Goal: Transaction & Acquisition: Purchase product/service

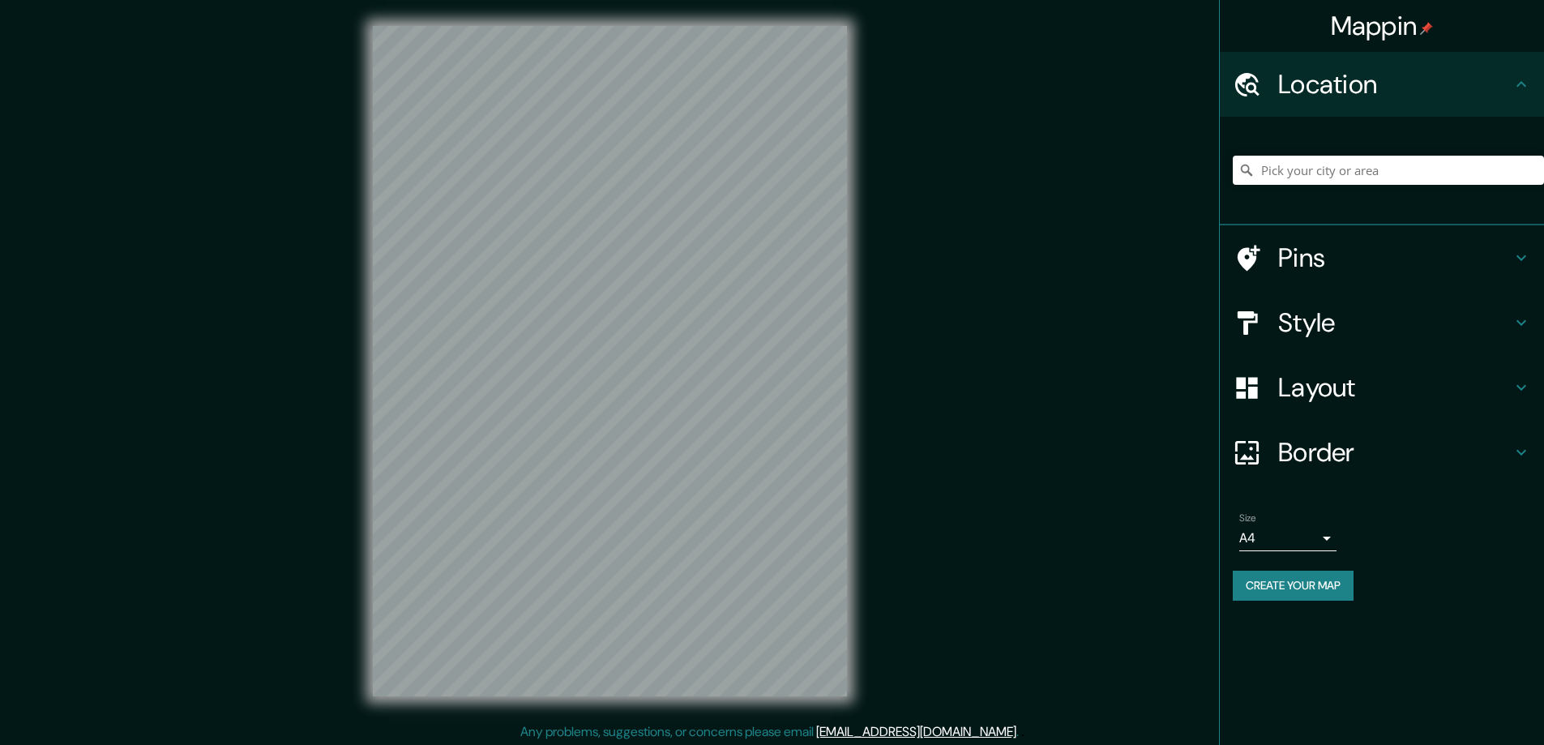
click at [1314, 319] on h4 "Style" at bounding box center [1394, 322] width 233 height 32
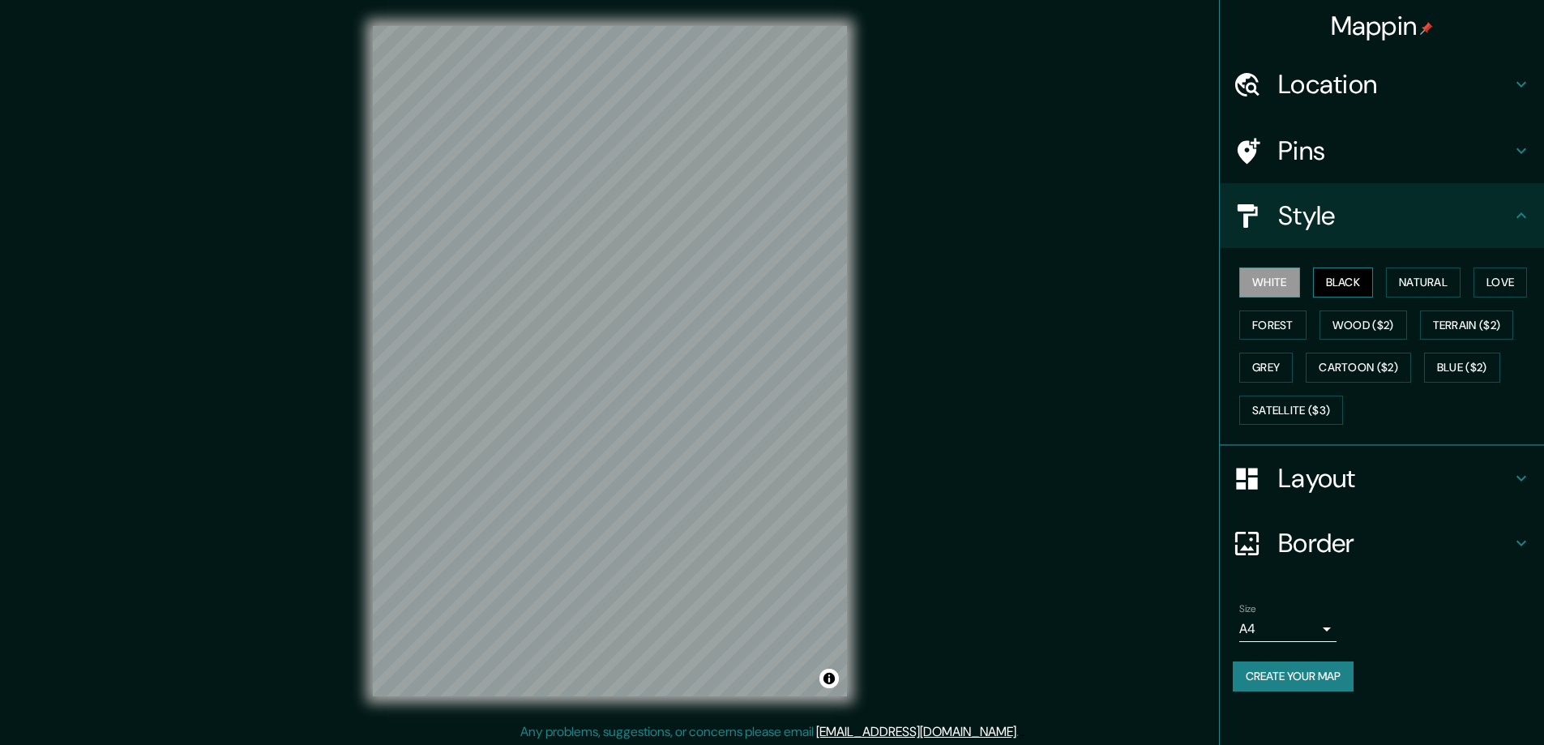
click at [1342, 279] on button "Black" at bounding box center [1343, 282] width 61 height 30
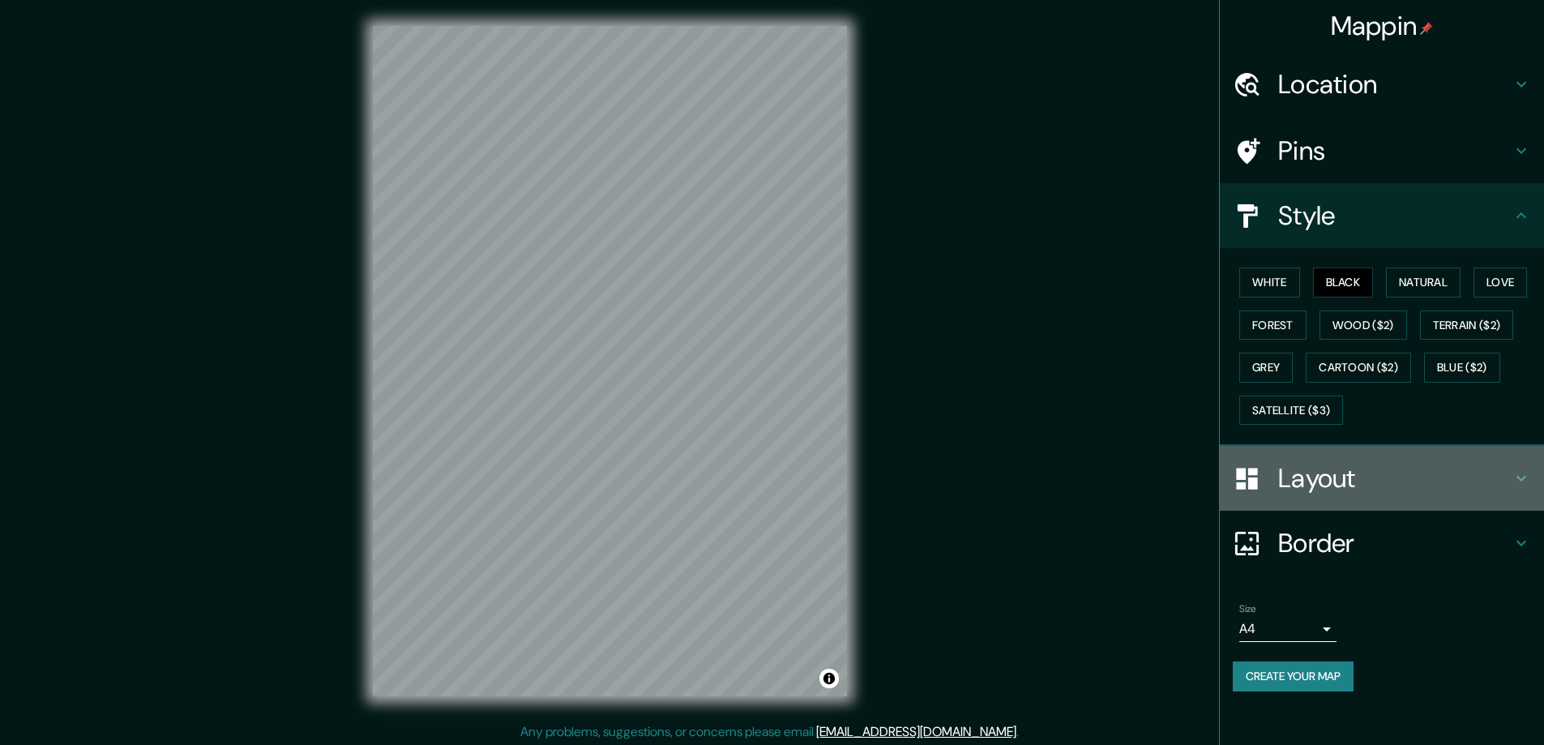
click at [1312, 474] on h4 "Layout" at bounding box center [1394, 478] width 233 height 32
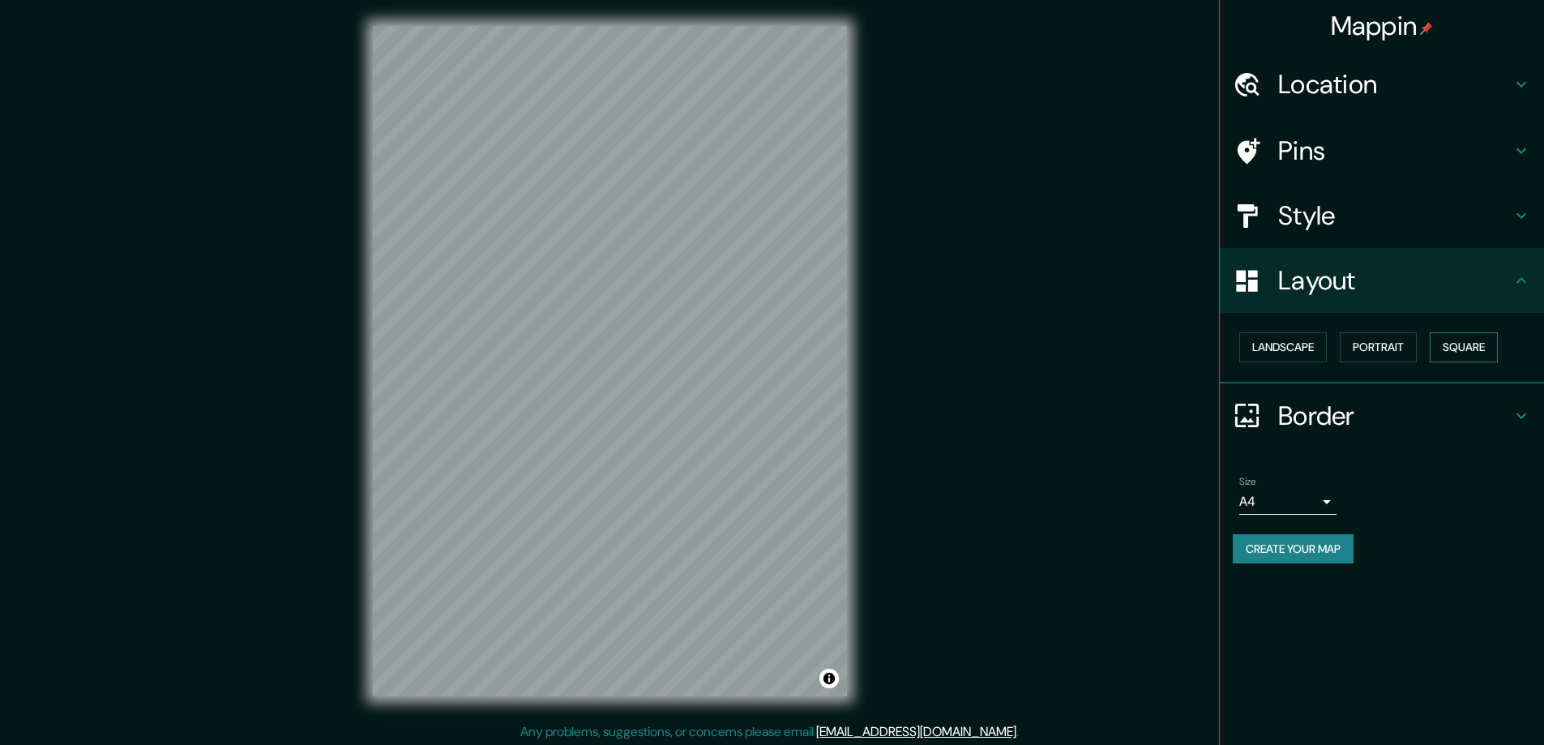
click at [1480, 336] on button "Square" at bounding box center [1464, 347] width 68 height 30
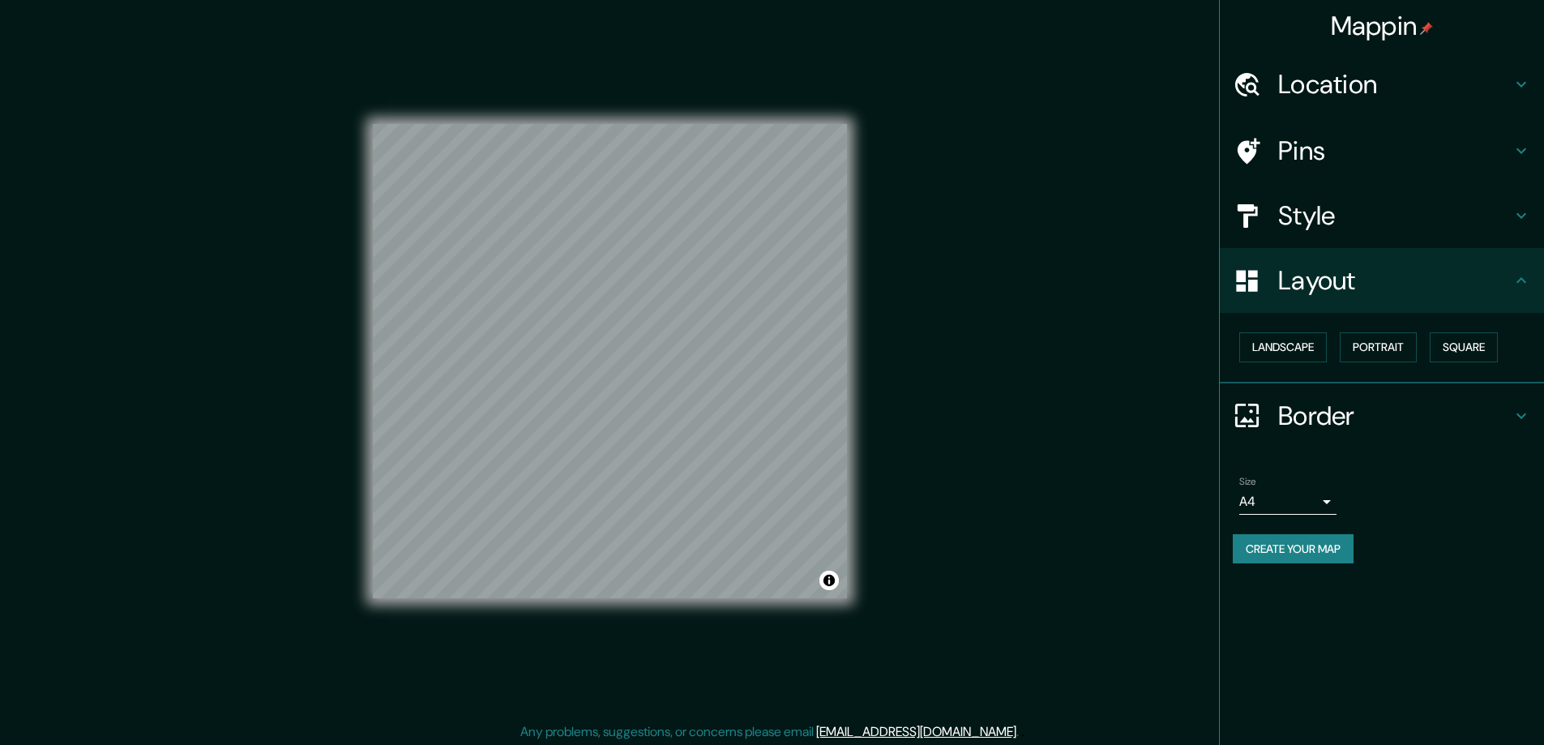
click at [1320, 499] on body "Mappin Location Pins Style Layout Landscape Portrait Square Border Choose a bor…" at bounding box center [772, 372] width 1544 height 745
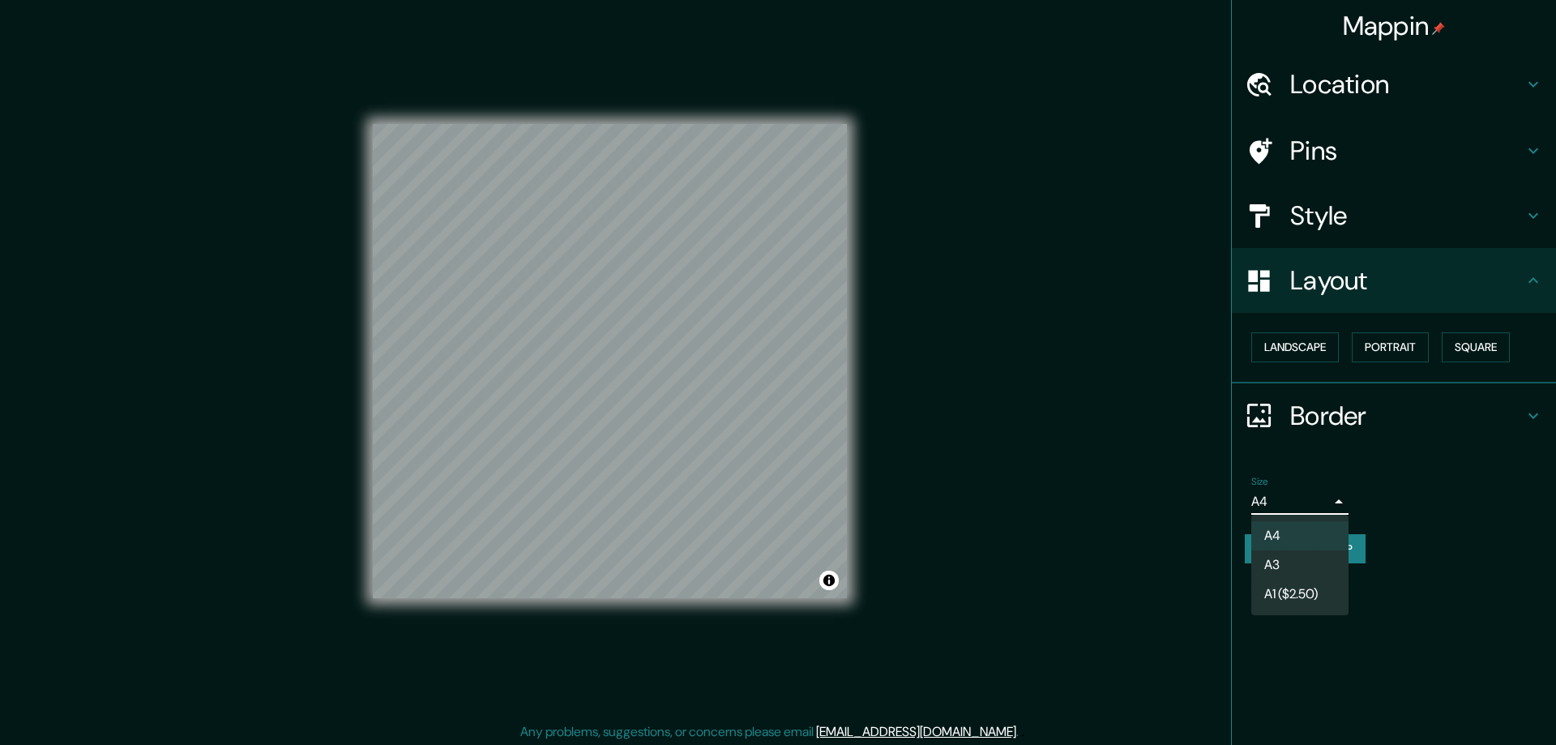
click at [1283, 557] on li "A3" at bounding box center [1300, 564] width 97 height 29
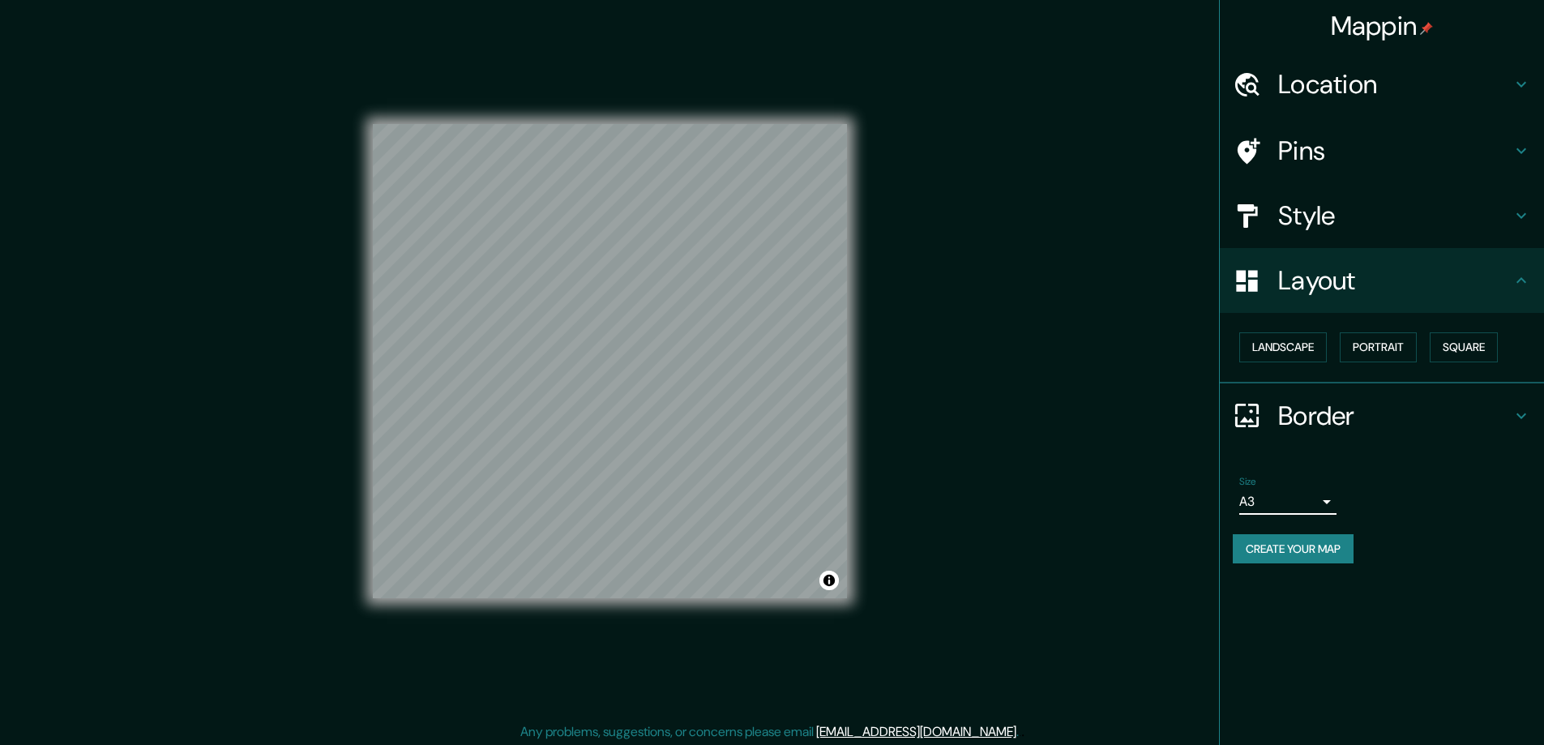
click at [1348, 76] on h4 "Location" at bounding box center [1394, 84] width 233 height 32
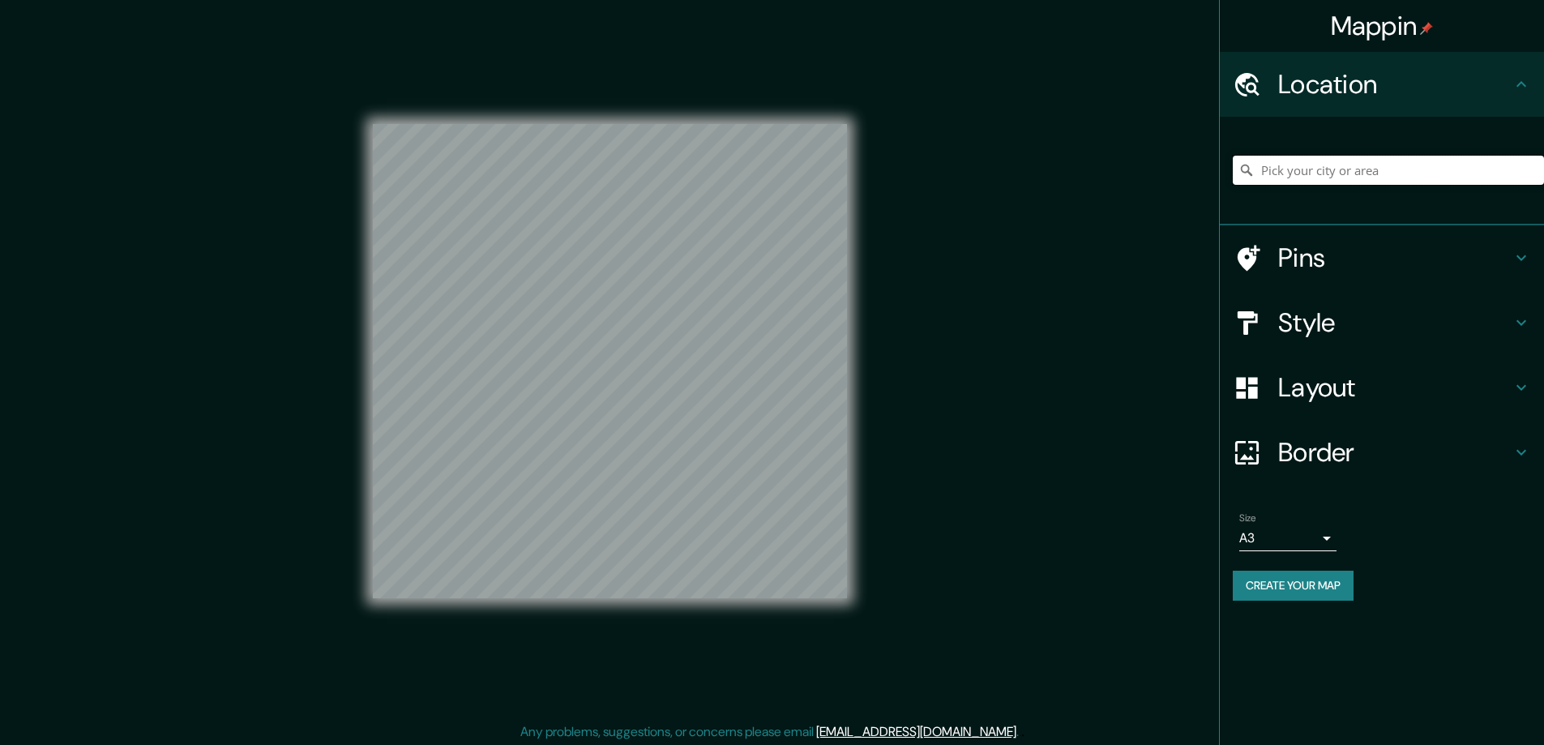
paste input "2904 Shawnee Dr Fort Wayne, IN 46807"
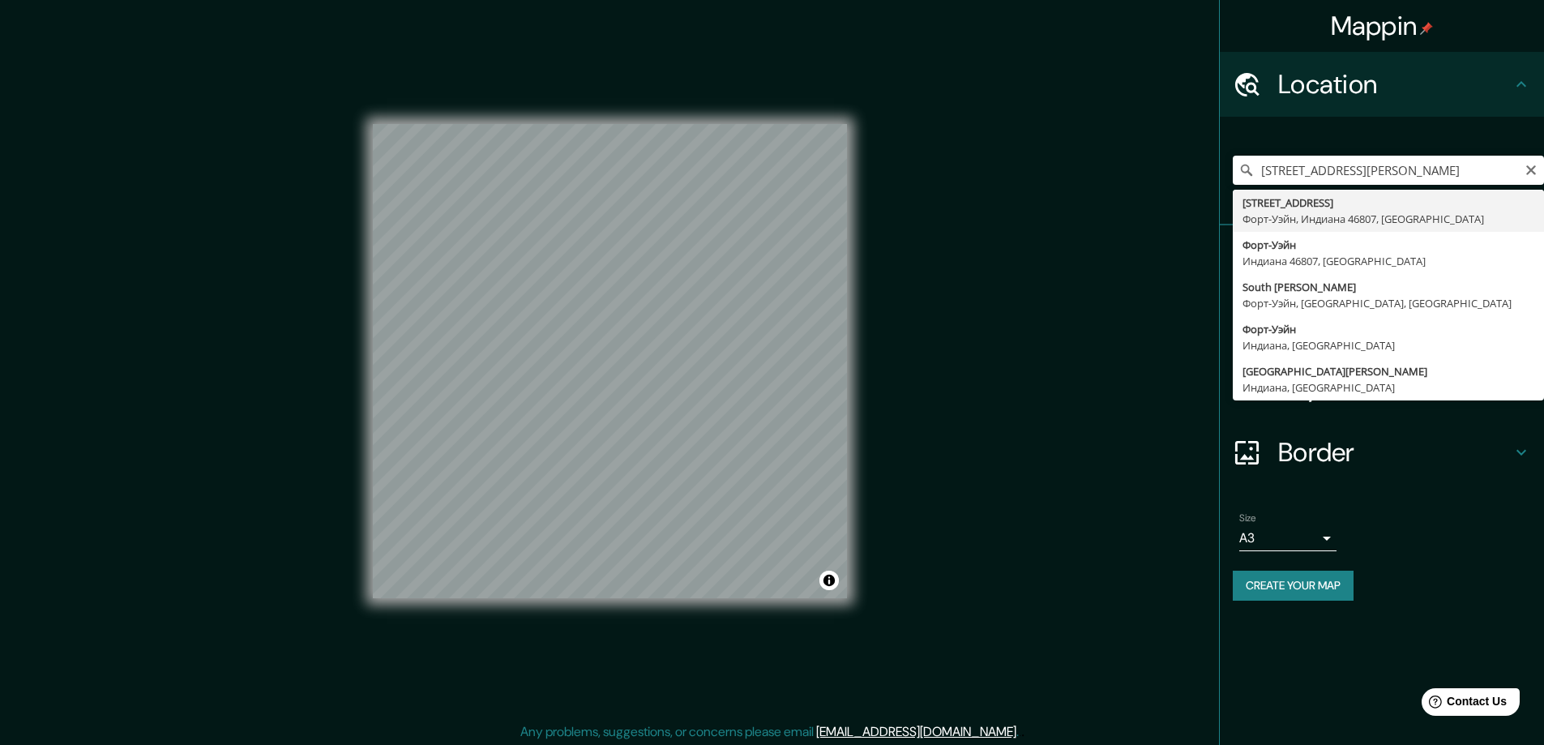
type input "2904 Shawnee Drive, Форт-Уэйн, Индиана 46807, США"
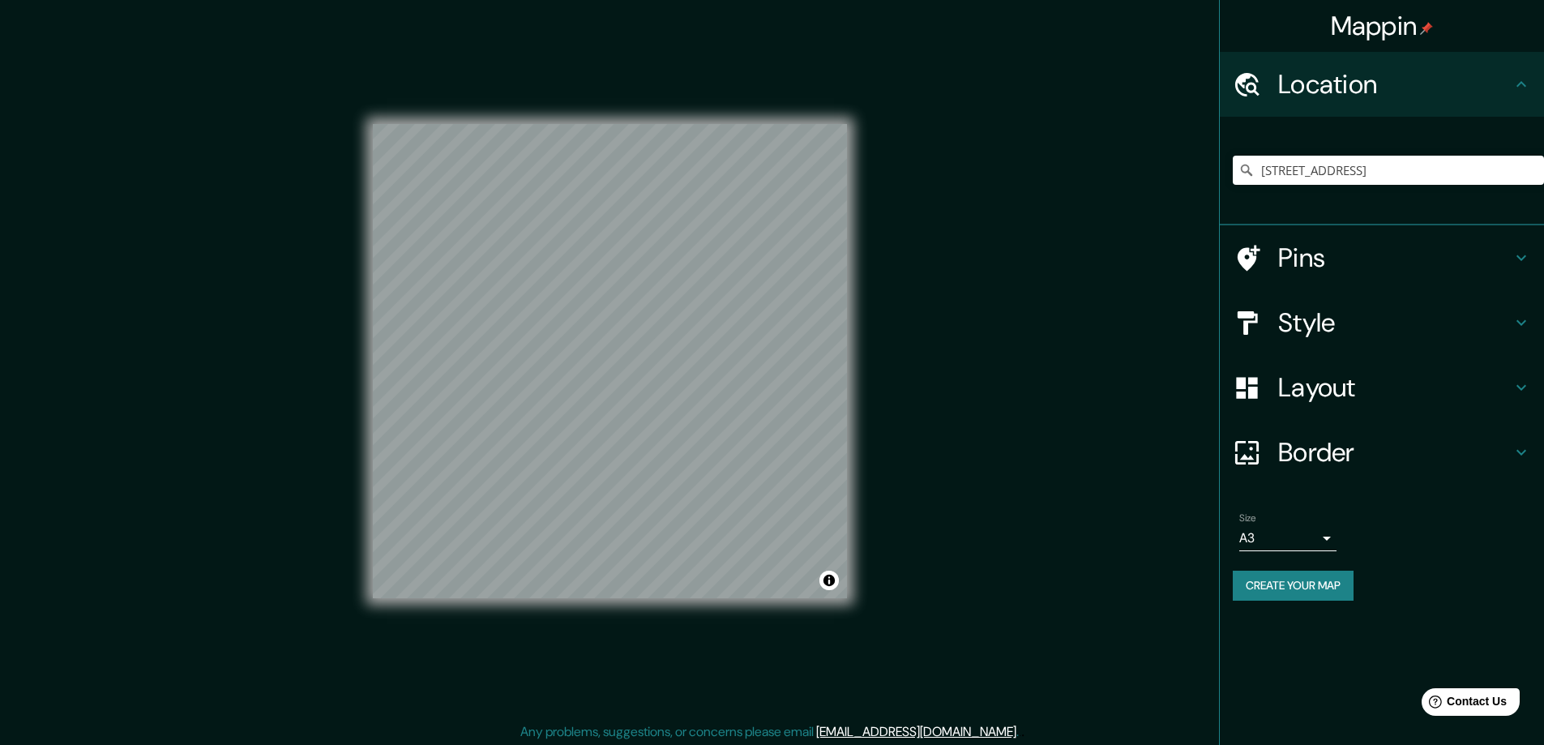
click at [1256, 577] on button "Create your map" at bounding box center [1293, 586] width 121 height 30
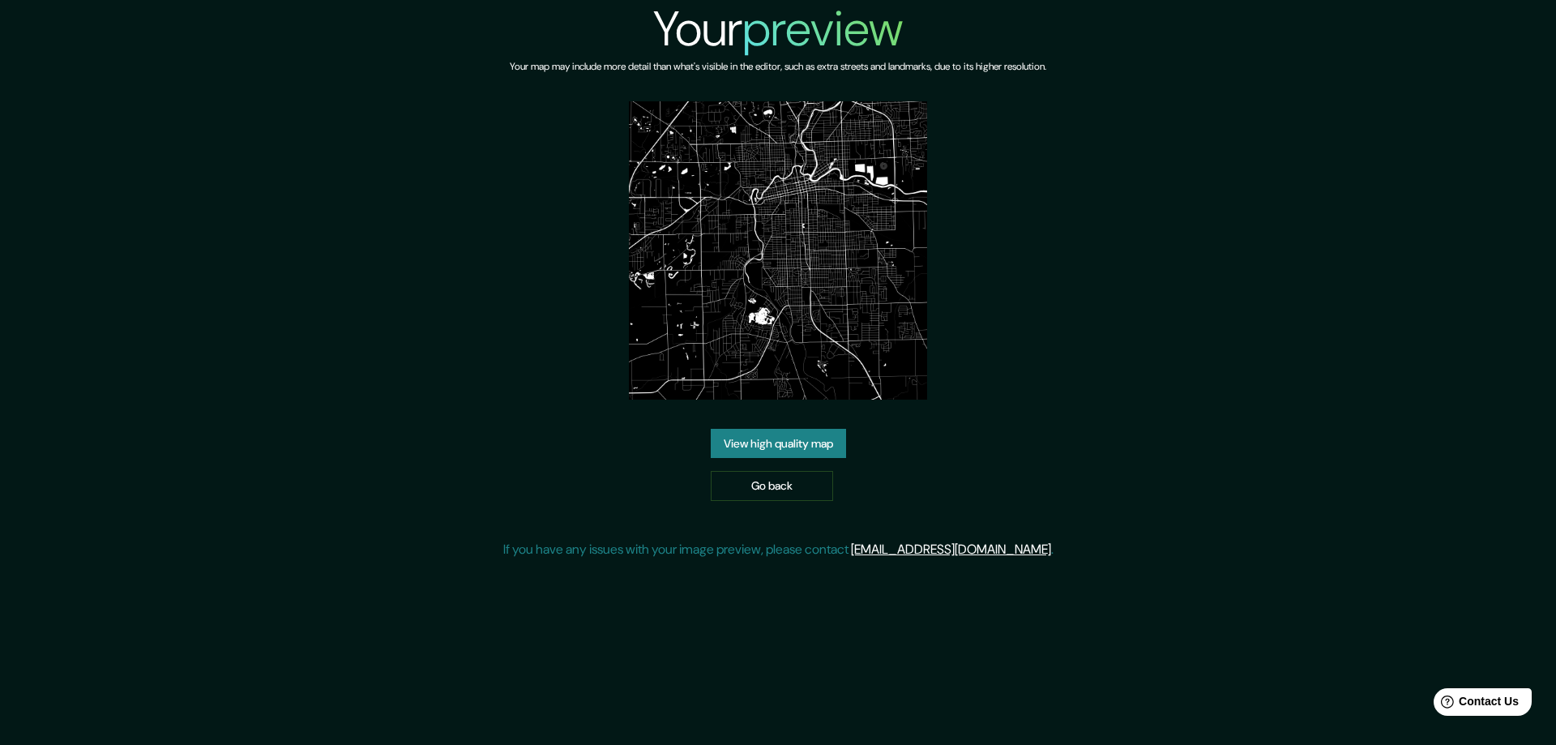
click at [755, 434] on link "View high quality map" at bounding box center [778, 444] width 135 height 30
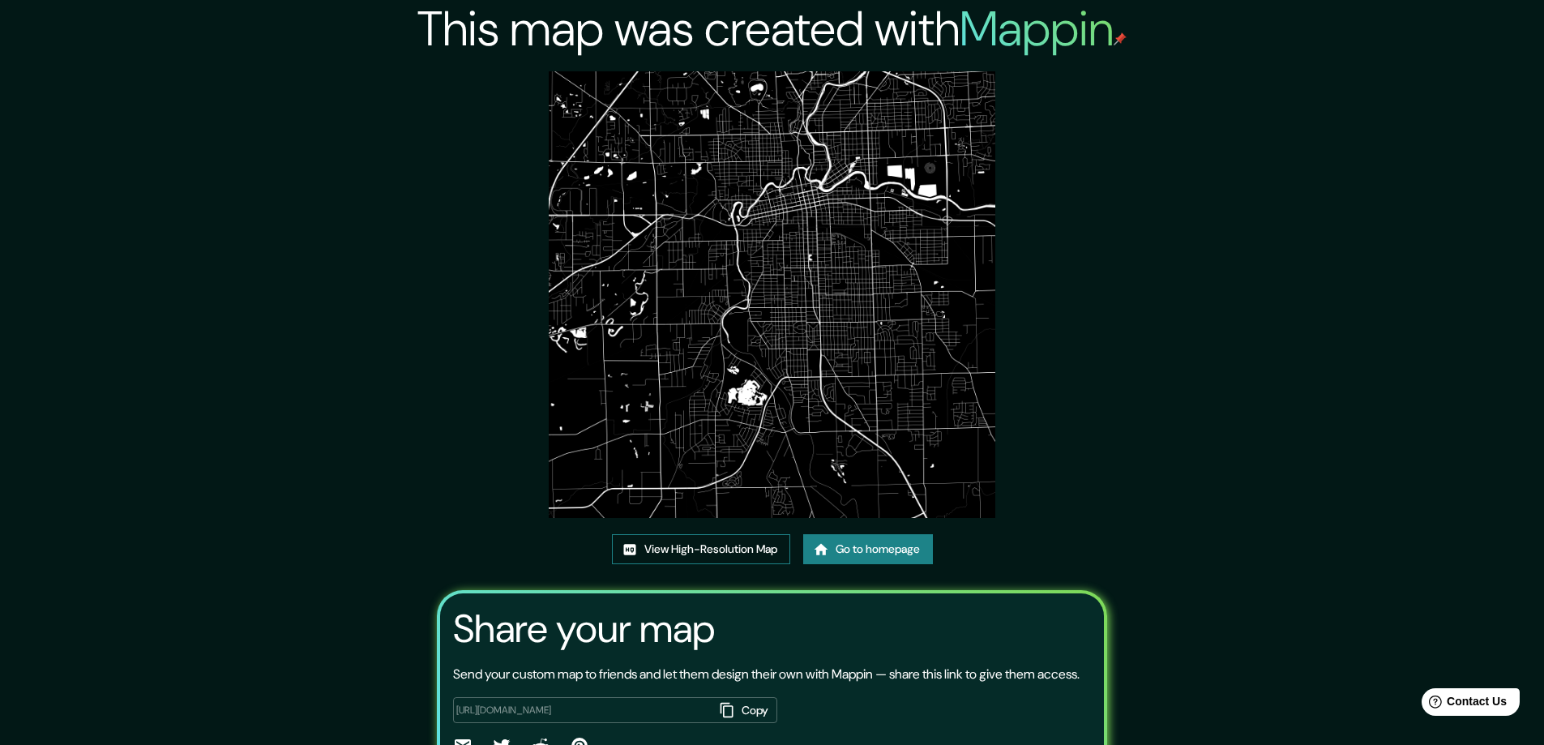
click at [689, 547] on link "View High-Resolution Map" at bounding box center [701, 549] width 178 height 30
click at [829, 546] on icon at bounding box center [821, 549] width 16 height 16
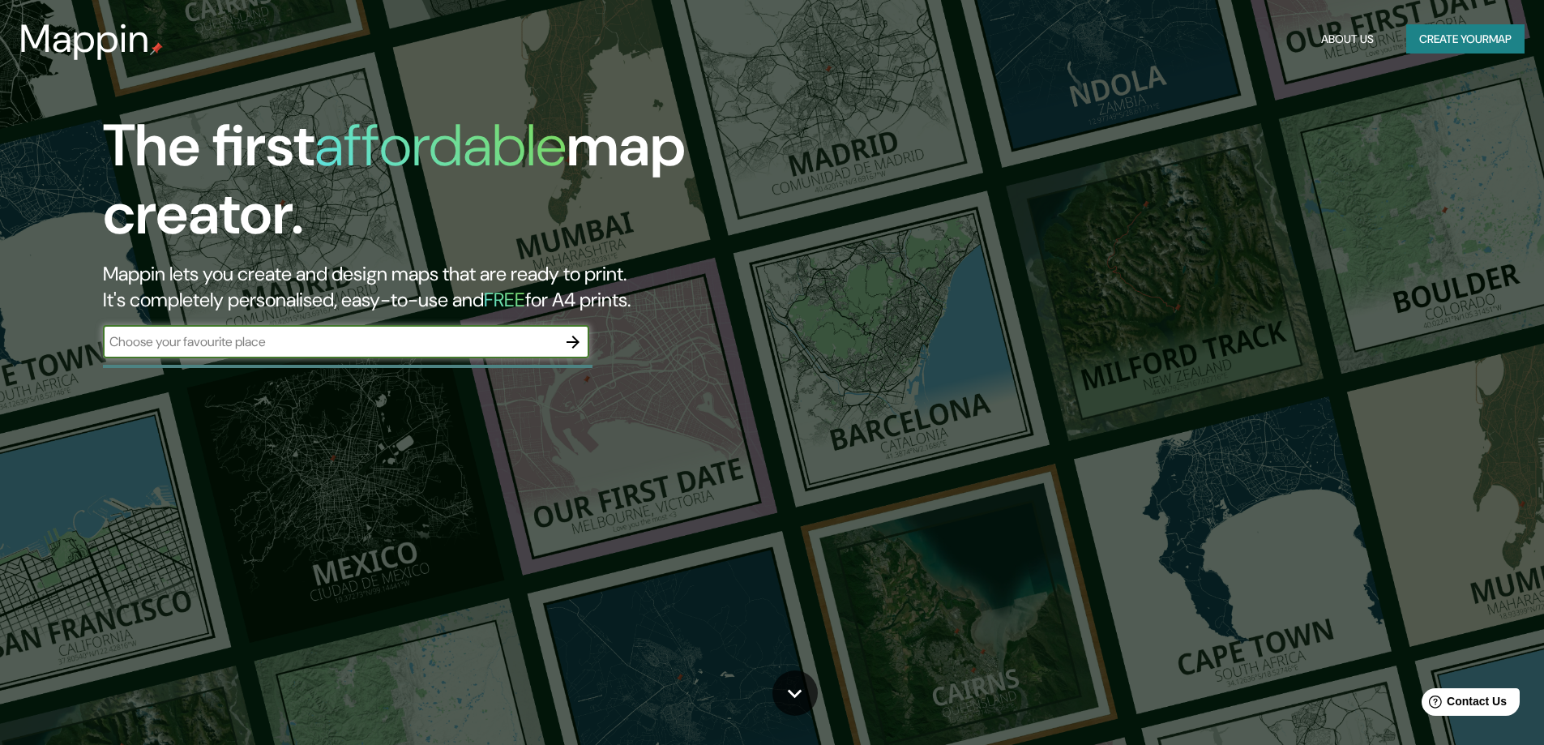
click at [575, 339] on icon "button" at bounding box center [573, 342] width 13 height 13
